Goal: Task Accomplishment & Management: Manage account settings

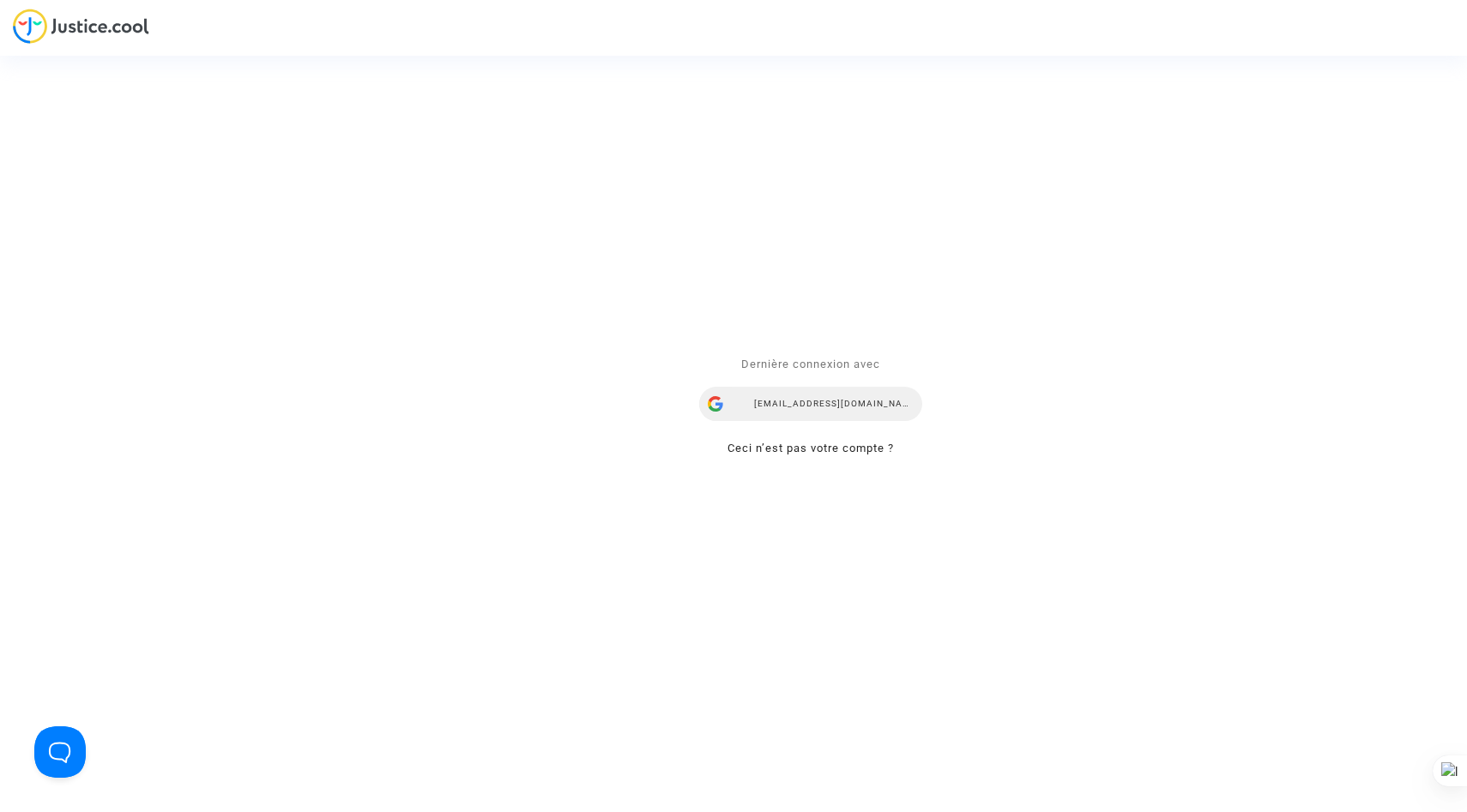
click at [814, 409] on div "alina.n@skycop.com" at bounding box center [810, 404] width 223 height 34
